Goal: Find specific page/section: Find specific page/section

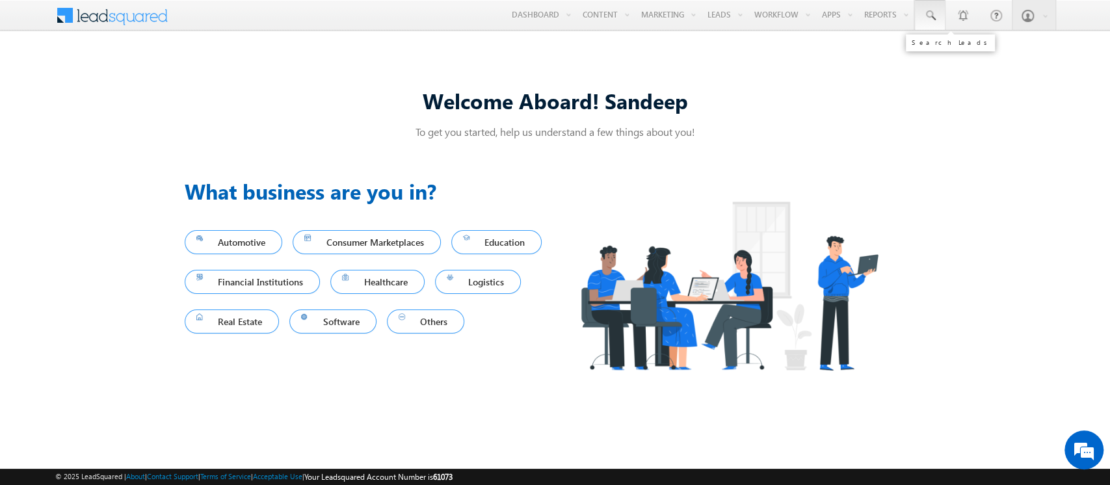
click at [929, 4] on link at bounding box center [929, 15] width 31 height 30
click at [969, 49] on input "text" at bounding box center [1009, 51] width 176 height 16
type input "SBL0010154"
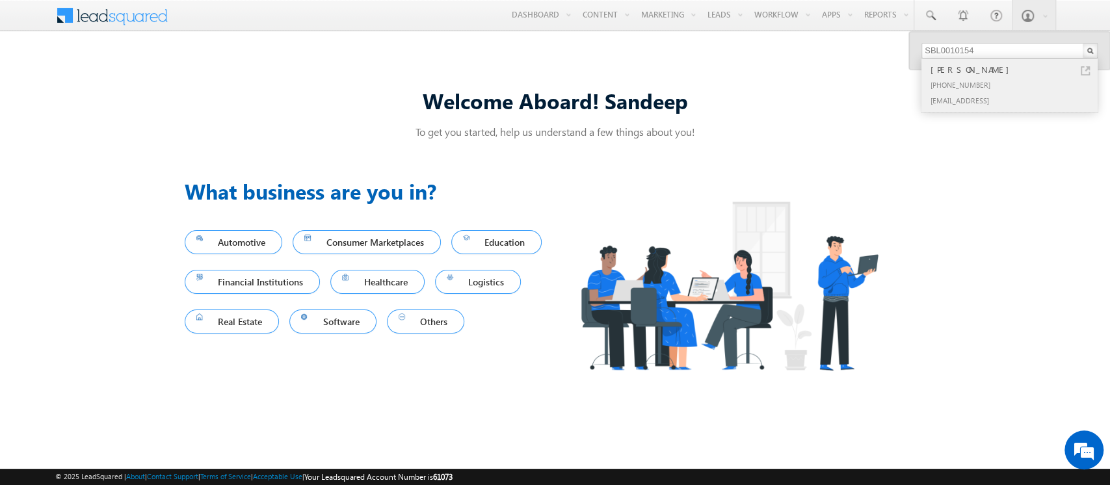
click at [1002, 98] on div "[EMAIL_ADDRESS]" at bounding box center [1015, 100] width 174 height 16
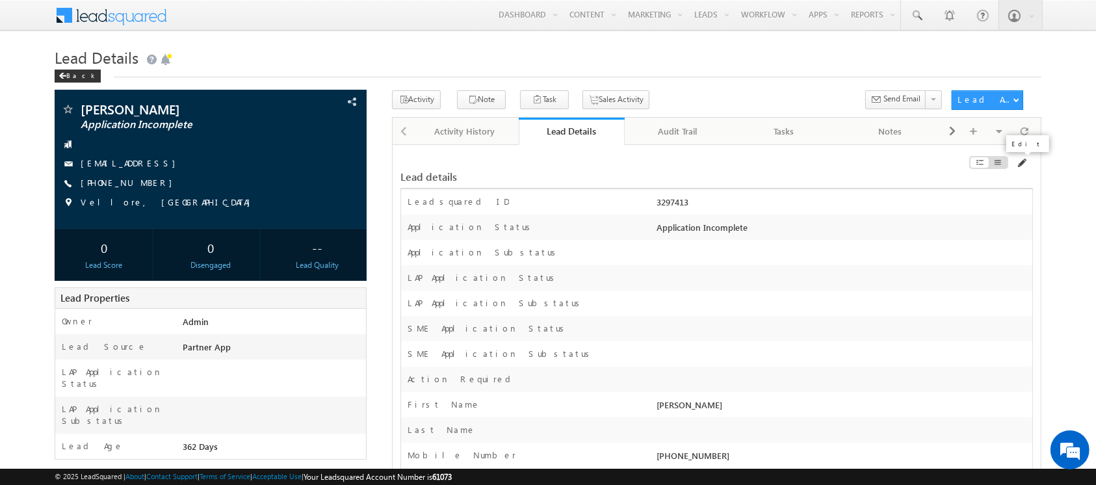
click at [1021, 164] on span at bounding box center [1021, 163] width 10 height 10
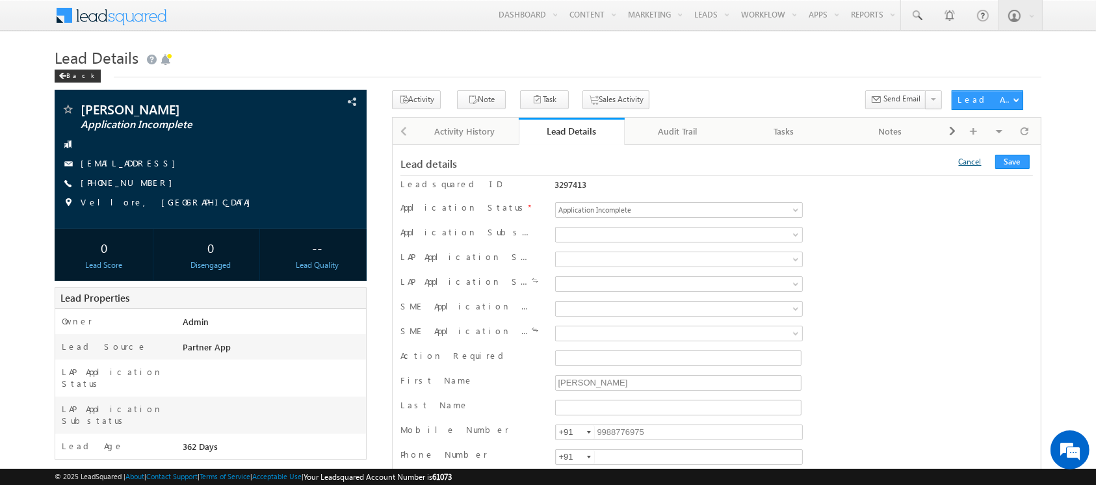
click at [972, 157] on link "Cancel" at bounding box center [970, 162] width 23 height 10
